Goal: Information Seeking & Learning: Learn about a topic

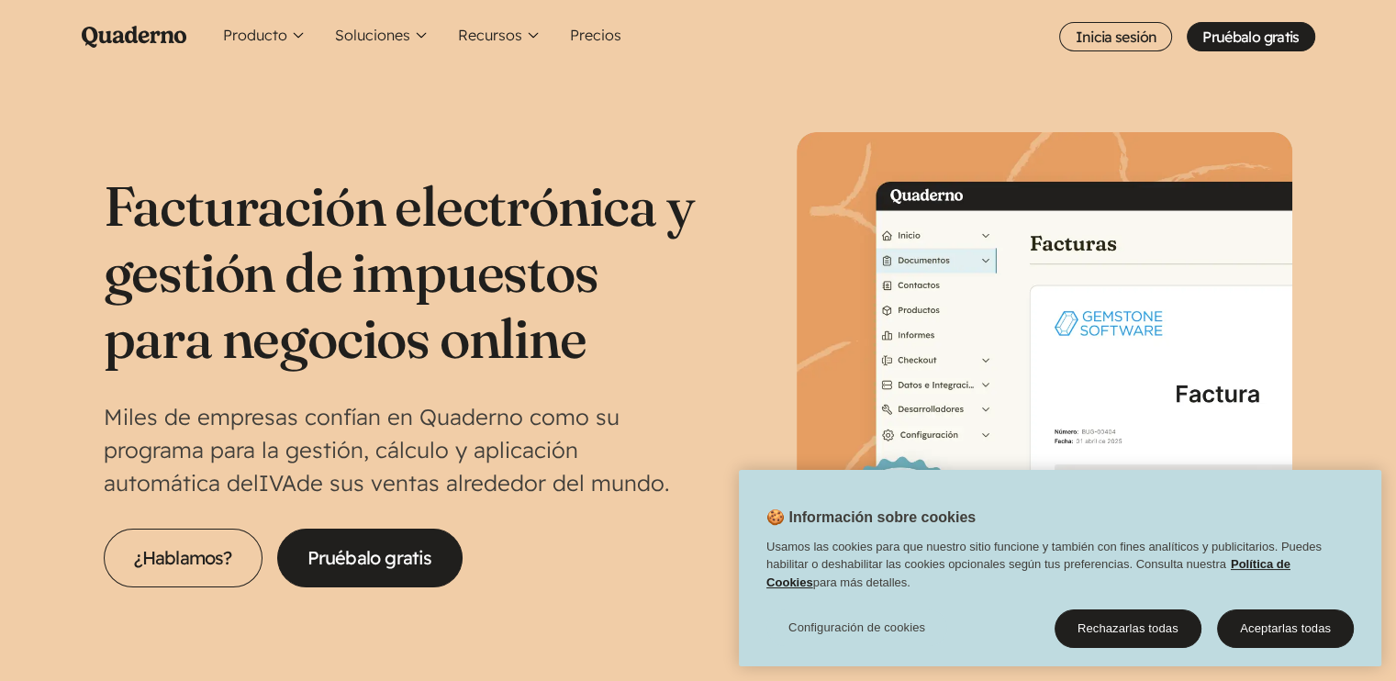
click at [152, 27] on icon "Quaderno Homepage" at bounding box center [134, 37] width 105 height 22
click at [1307, 626] on button "Aceptarlas todas" at bounding box center [1285, 628] width 137 height 39
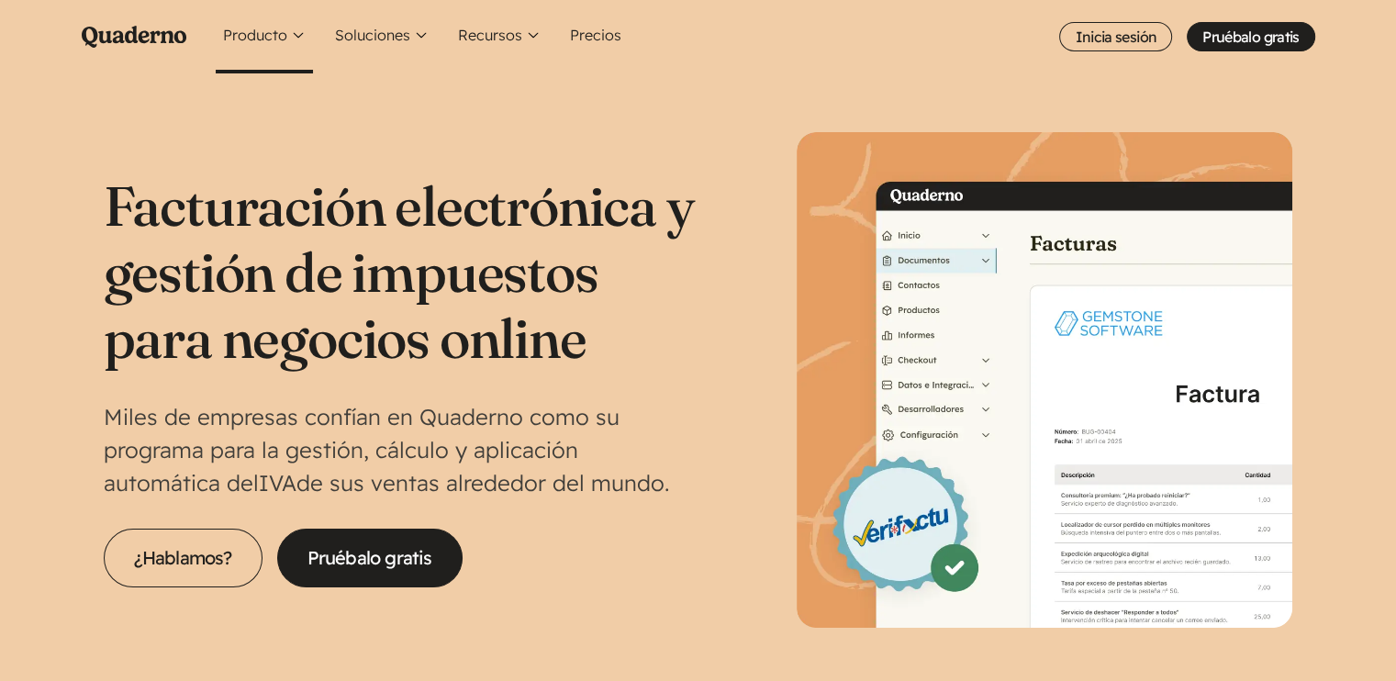
click at [297, 34] on button "Producto" at bounding box center [264, 36] width 97 height 73
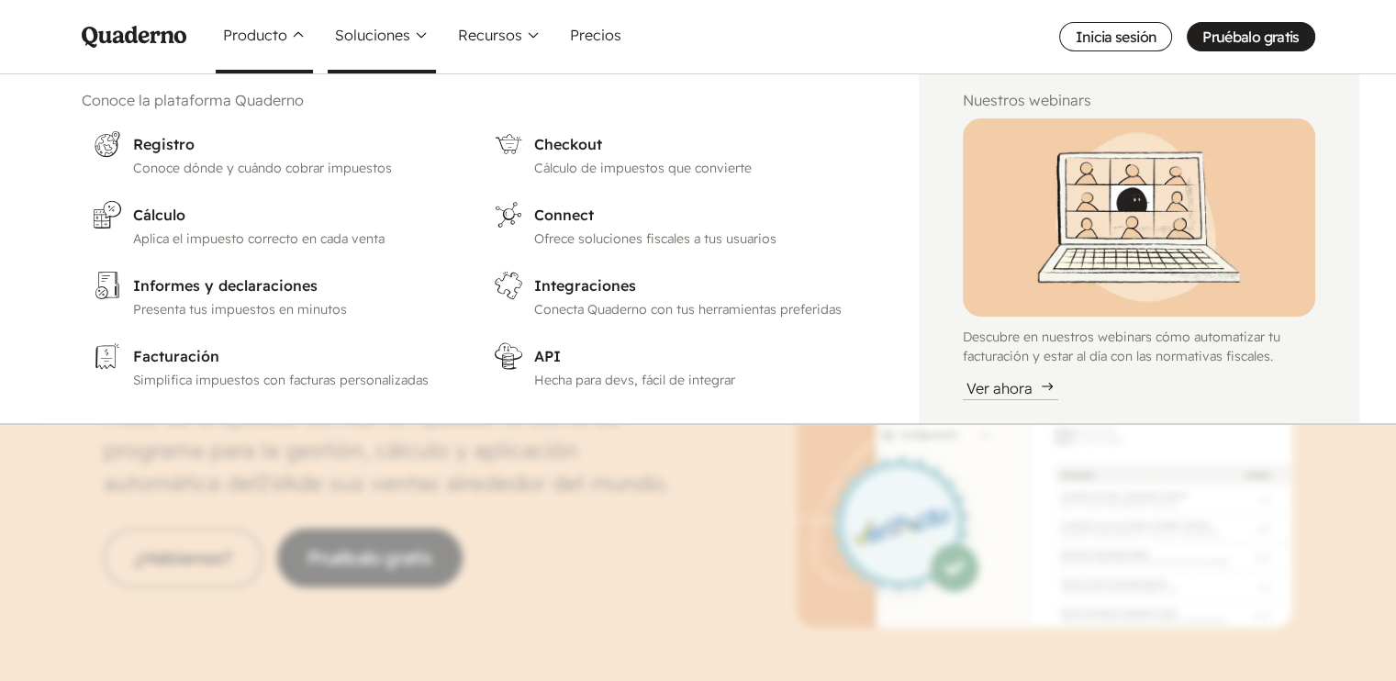
click at [418, 34] on button "Soluciones" at bounding box center [382, 36] width 108 height 73
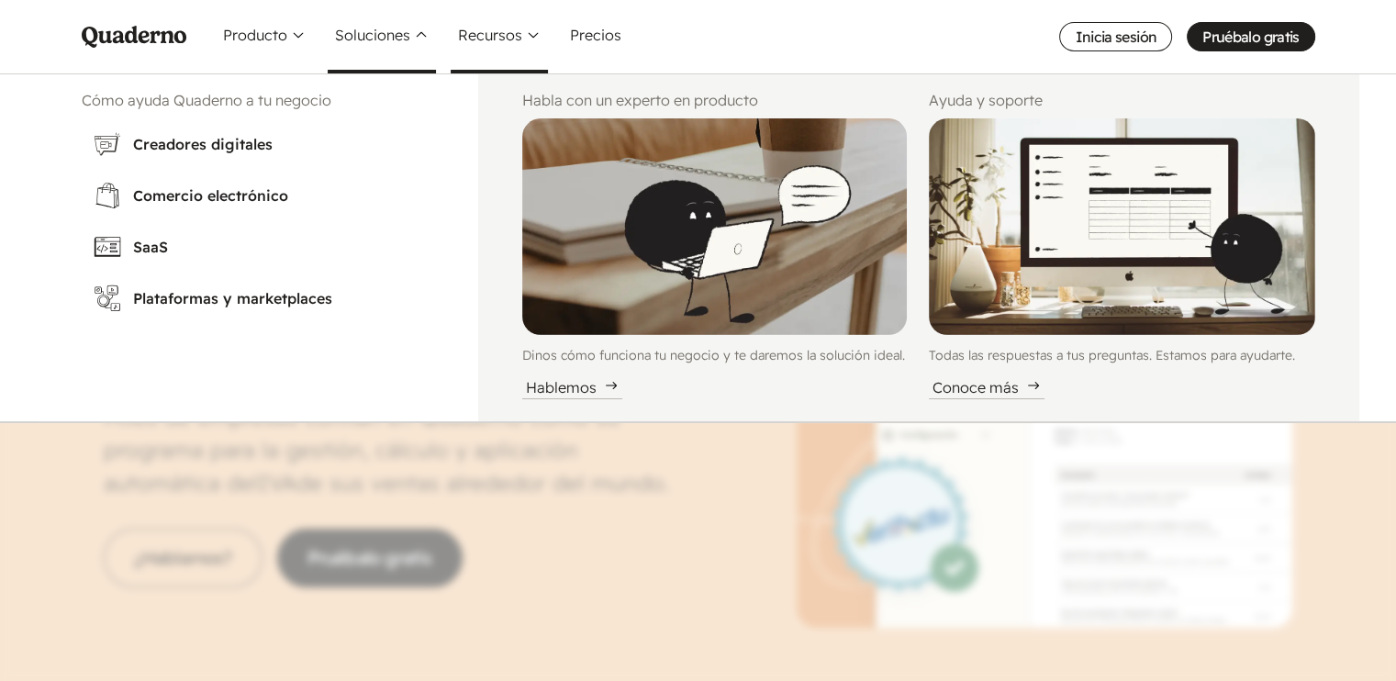
click at [529, 37] on button "Recursos" at bounding box center [499, 36] width 97 height 73
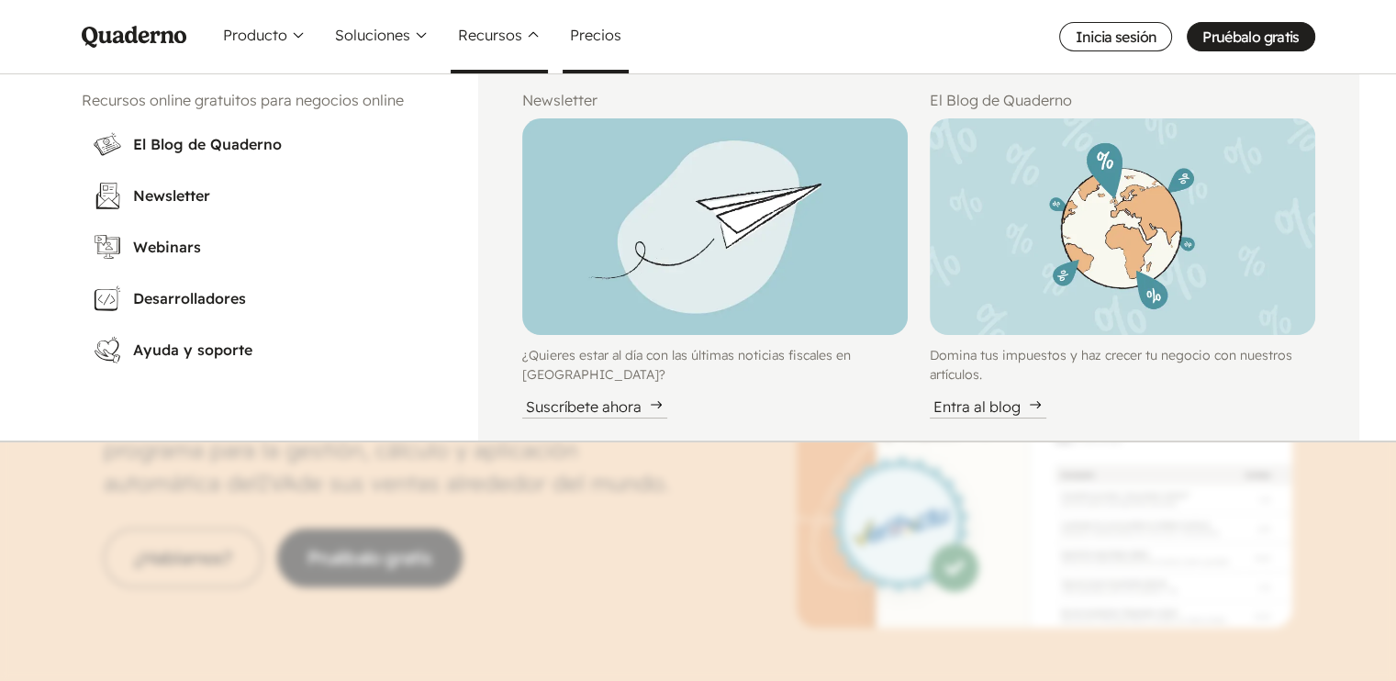
click at [589, 32] on link "Precios" at bounding box center [596, 36] width 66 height 73
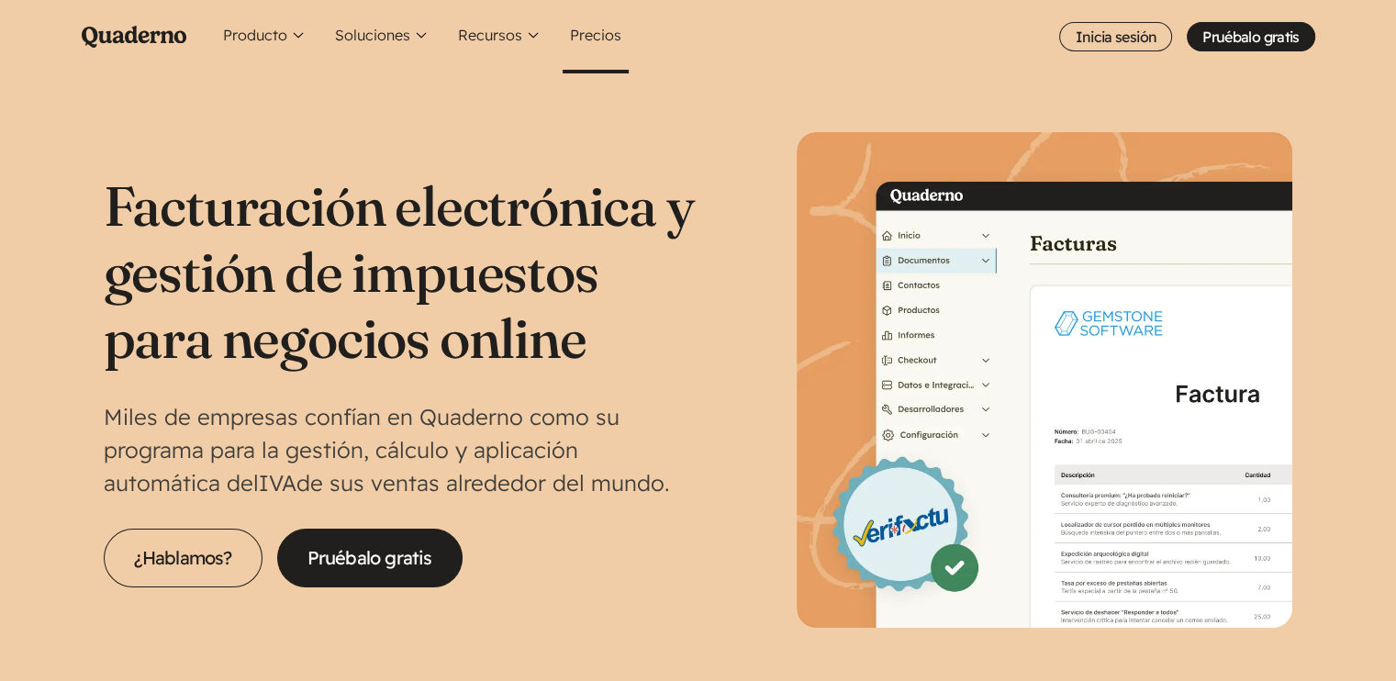
click at [586, 33] on link "Precios" at bounding box center [596, 36] width 66 height 73
